Goal: Task Accomplishment & Management: Manage account settings

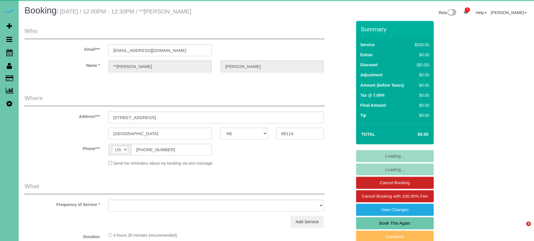
select select "NE"
select select "string:check"
select select "object:944"
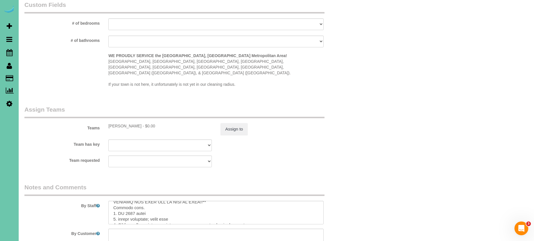
scroll to position [12, 0]
drag, startPoint x: 178, startPoint y: 205, endPoint x: 153, endPoint y: 203, distance: 24.8
click at [153, 203] on textarea at bounding box center [215, 213] width 215 height 24
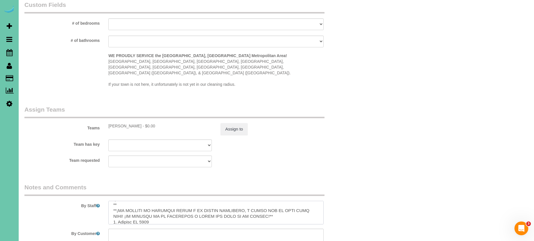
scroll to position [81, 0]
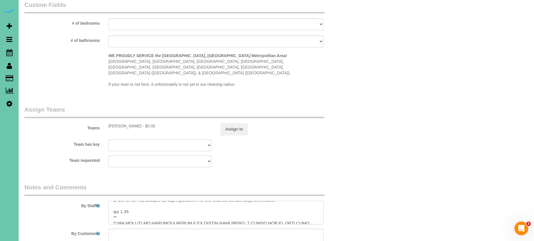
drag, startPoint x: 122, startPoint y: 190, endPoint x: 128, endPoint y: 190, distance: 6.0
click at [128, 201] on textarea at bounding box center [215, 213] width 215 height 24
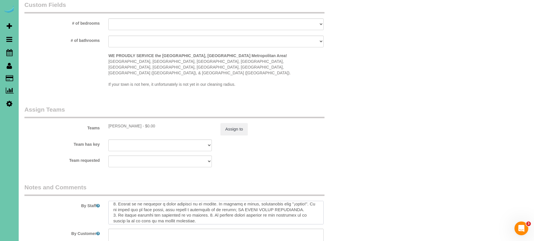
drag, startPoint x: 135, startPoint y: 195, endPoint x: 152, endPoint y: 228, distance: 37.0
click at [152, 228] on sui-booking-comments "By Staff By Customer Customer Profile Notes Add a note Comments 0" at bounding box center [187, 242] width 327 height 119
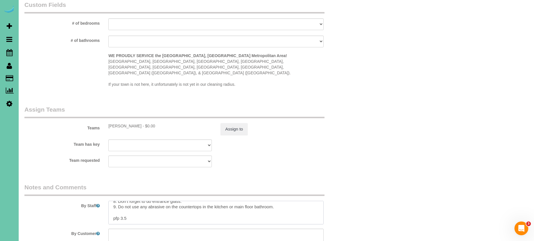
scroll to position [65, 0]
type textarea "**DO NOT PUT THE RUG IN BY THE FRONT DOOR DOWN UNLESS THE FLOOR IS DRY!! CLIENT…"
click at [234, 123] on button "Assign to" at bounding box center [234, 129] width 28 height 12
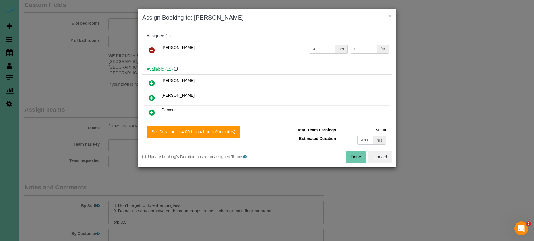
drag, startPoint x: 371, startPoint y: 141, endPoint x: 314, endPoint y: 130, distance: 58.5
click at [314, 130] on tbody "Total Team Earnings $0.00 Estimated Duration 4.00 hrs" at bounding box center [329, 136] width 116 height 20
type input "3.5"
drag, startPoint x: 239, startPoint y: 133, endPoint x: 274, endPoint y: 137, distance: 34.7
click at [239, 133] on button "Set Duration to 3.50 hrs (3 hours 30 minutes)" at bounding box center [195, 132] width 96 height 12
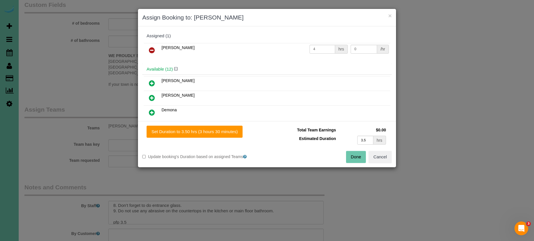
type input "3.50"
drag, startPoint x: 355, startPoint y: 157, endPoint x: 349, endPoint y: 154, distance: 6.8
click at [355, 157] on button "Done" at bounding box center [356, 157] width 20 height 12
type input "03:30"
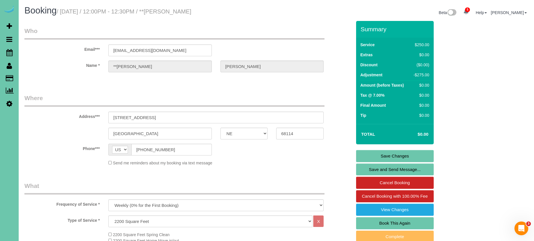
scroll to position [0, 0]
click at [364, 160] on link "Save Changes" at bounding box center [395, 156] width 78 height 12
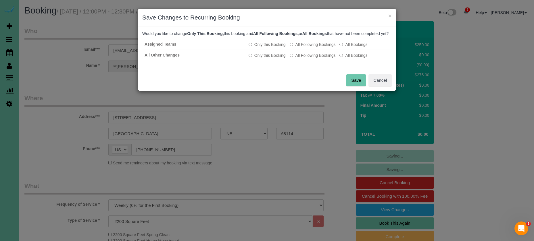
click at [359, 82] on button "Save" at bounding box center [356, 80] width 20 height 12
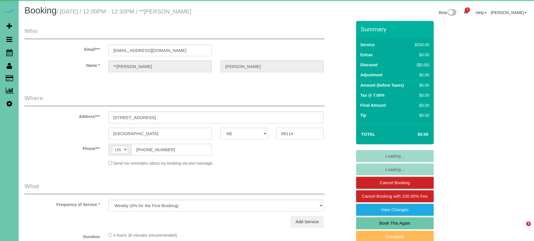
select select "NE"
select select "string:check"
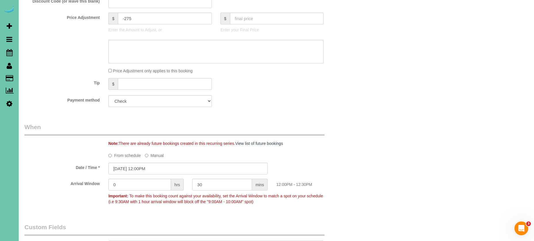
scroll to position [315, 0]
click at [156, 166] on input "[DATE] 12:00PM" at bounding box center [187, 168] width 159 height 12
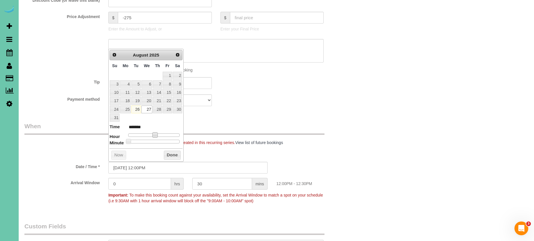
type input "08/27/2025 11:00AM"
type input "*******"
type input "08/27/2025 10:00AM"
type input "*******"
type input "08/27/2025 9:00AM"
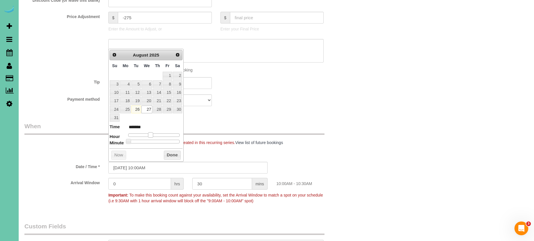
type input "******"
type input "08/27/2025 8:00AM"
type input "******"
type input "08/27/2025 9:00AM"
type input "******"
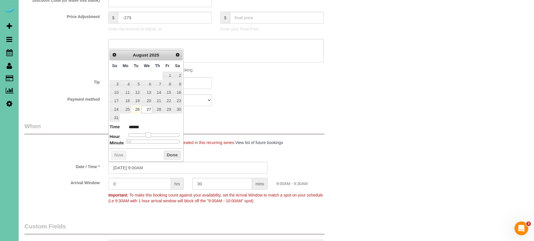
type input "08/27/2025 8:00AM"
type input "******"
drag, startPoint x: 150, startPoint y: 133, endPoint x: 151, endPoint y: 139, distance: 6.4
click at [147, 133] on span at bounding box center [145, 135] width 5 height 5
drag, startPoint x: 169, startPoint y: 151, endPoint x: 164, endPoint y: 148, distance: 5.5
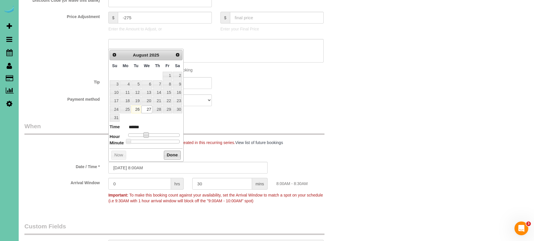
click at [169, 151] on button "Done" at bounding box center [172, 155] width 17 height 9
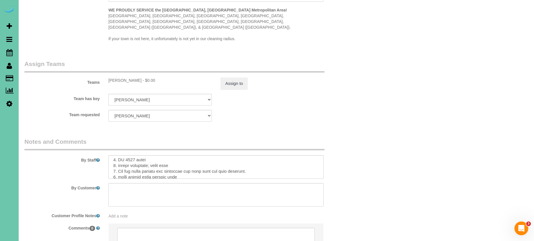
scroll to position [19, 0]
click at [233, 78] on button "Assign to" at bounding box center [234, 84] width 28 height 12
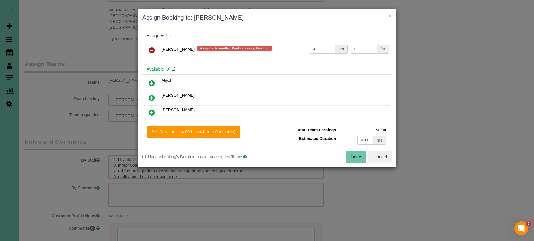
click at [151, 51] on icon at bounding box center [152, 50] width 6 height 7
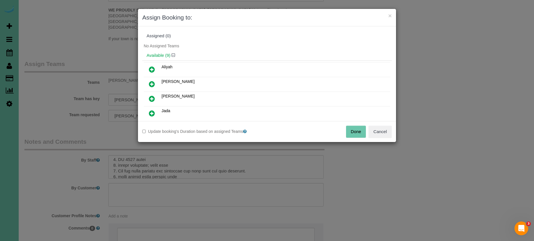
click at [151, 96] on icon at bounding box center [152, 98] width 6 height 7
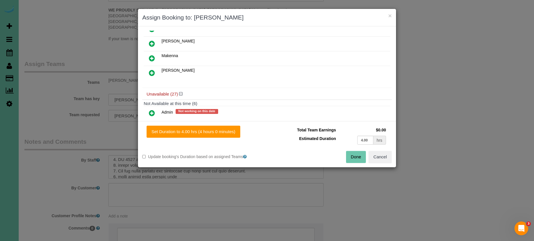
scroll to position [127, 0]
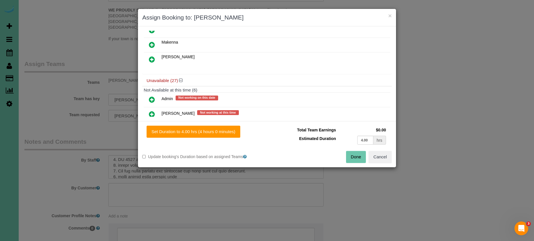
click at [153, 57] on icon at bounding box center [152, 59] width 6 height 7
drag, startPoint x: 368, startPoint y: 141, endPoint x: 329, endPoint y: 136, distance: 40.0
click at [329, 136] on tr "Estimated Duration 4.00 hrs" at bounding box center [329, 141] width 116 height 12
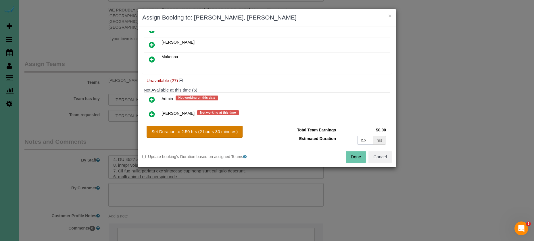
type input "2.5"
drag, startPoint x: 233, startPoint y: 135, endPoint x: 273, endPoint y: 143, distance: 41.0
click at [234, 135] on button "Set Duration to 2.50 hrs (2 hours 30 minutes)" at bounding box center [195, 132] width 96 height 12
type input "2.50"
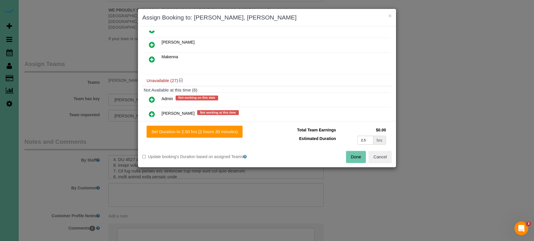
click at [360, 158] on button "Done" at bounding box center [356, 157] width 20 height 12
type input "02:30"
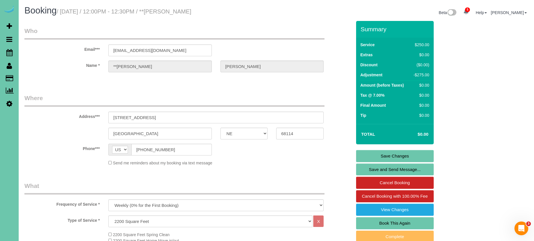
scroll to position [0, 0]
click at [368, 160] on link "Save Changes" at bounding box center [395, 156] width 78 height 12
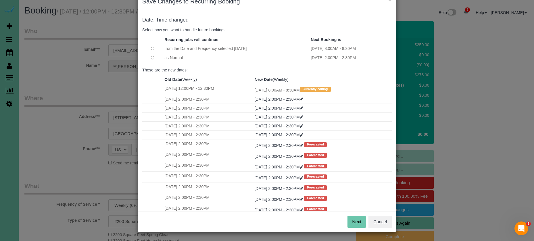
scroll to position [16, 0]
drag, startPoint x: 356, startPoint y: 221, endPoint x: 352, endPoint y: 218, distance: 5.2
click at [356, 221] on button "Next" at bounding box center [357, 222] width 19 height 12
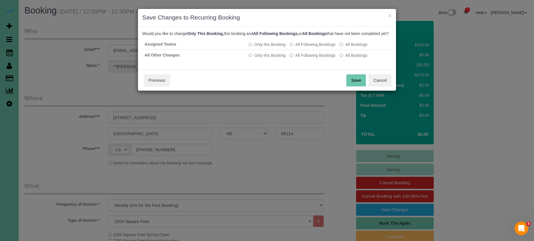
click at [352, 83] on button "Save" at bounding box center [356, 80] width 20 height 12
